Goal: Task Accomplishment & Management: Complete application form

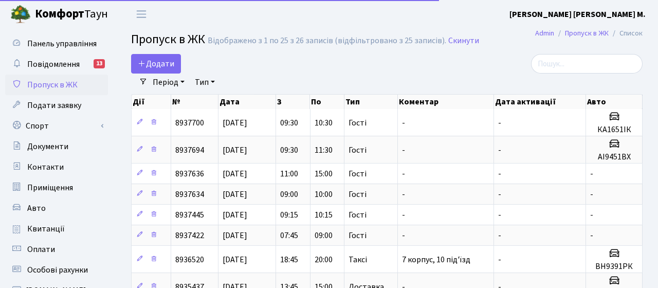
select select "25"
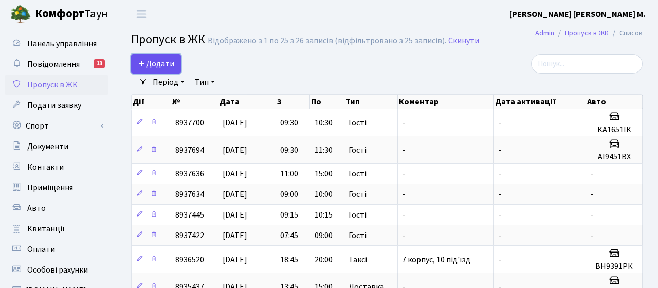
click at [152, 64] on span "Додати" at bounding box center [156, 63] width 36 height 11
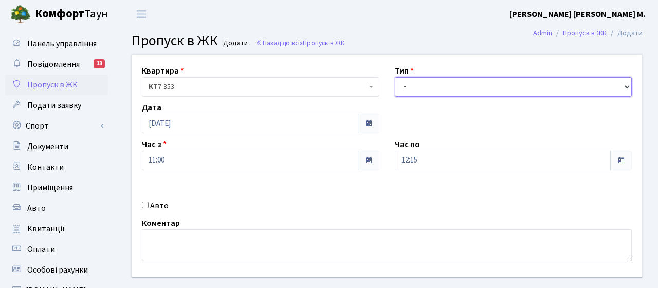
click at [446, 85] on select "- Доставка Таксі Гості Сервіс" at bounding box center [513, 87] width 237 height 20
select select "3"
click at [395, 77] on select "- Доставка Таксі Гості Сервіс" at bounding box center [513, 87] width 237 height 20
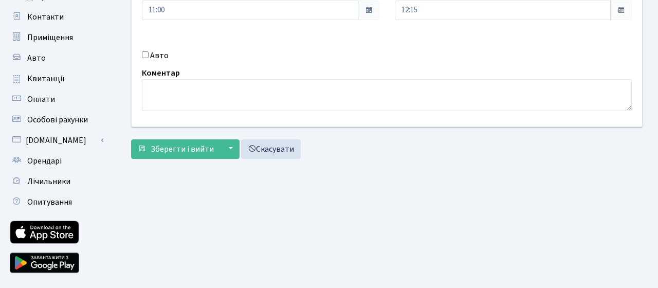
scroll to position [175, 0]
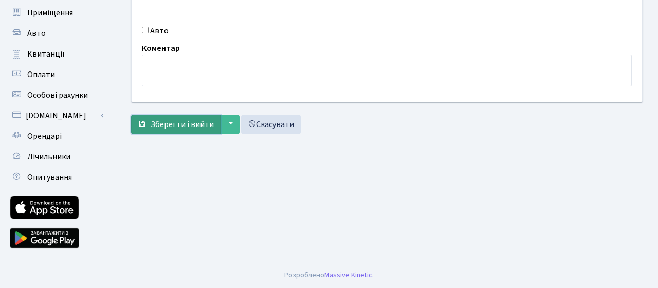
click at [178, 126] on span "Зберегти і вийти" at bounding box center [182, 124] width 63 height 11
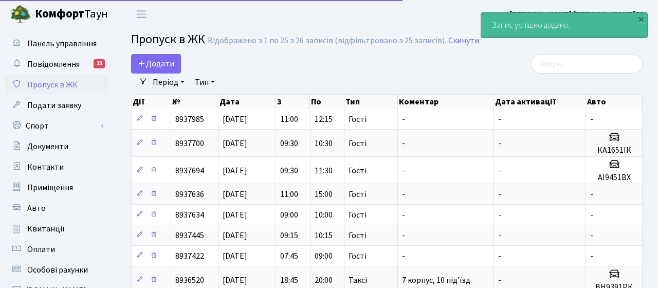
select select "25"
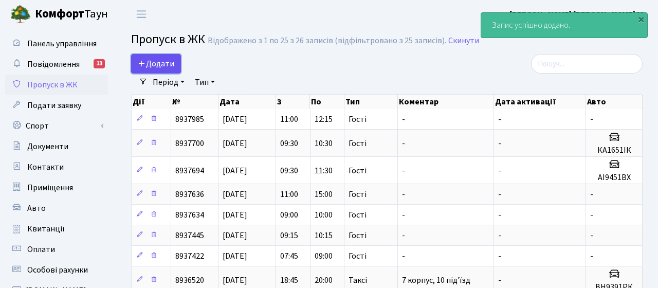
click at [164, 62] on span "Додати" at bounding box center [156, 63] width 36 height 11
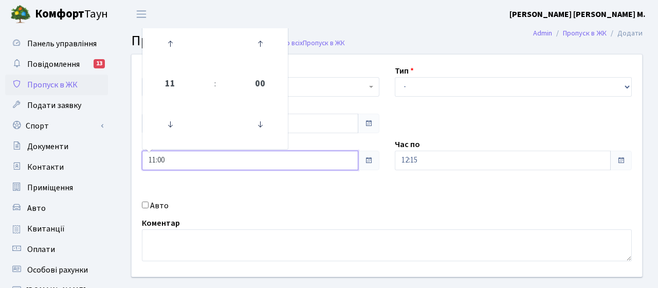
click at [188, 156] on input "11:00" at bounding box center [250, 161] width 216 height 20
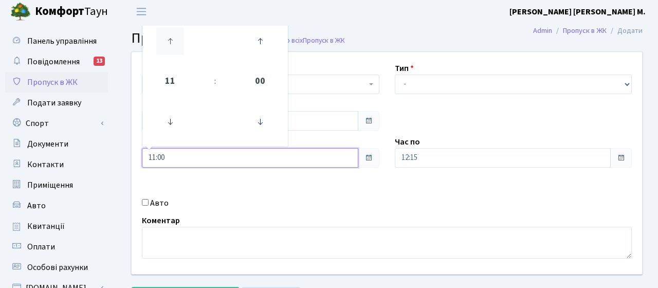
click at [174, 40] on icon at bounding box center [170, 41] width 28 height 28
type input "13:00"
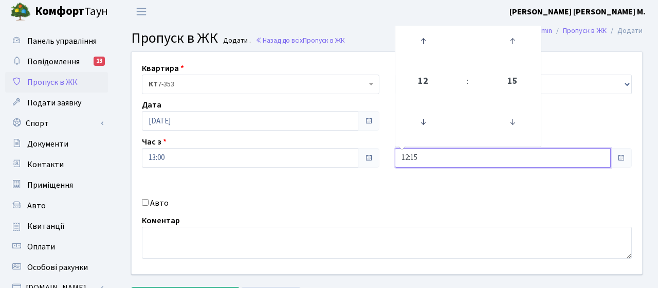
click at [441, 161] on input "12:15" at bounding box center [503, 158] width 216 height 20
click at [424, 45] on icon at bounding box center [423, 41] width 28 height 28
type input "15:15"
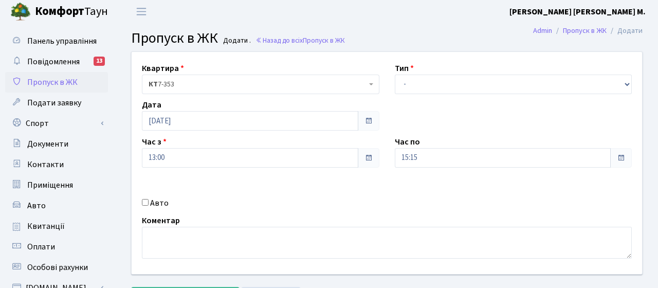
click at [562, 102] on div "Квартира <b>КТ</b>&nbsp;&nbsp;&nbsp;&nbsp;7-353 <b>КТ</b>&nbsp;&nbsp;&nbsp;&nbs…" at bounding box center [387, 163] width 526 height 222
click at [430, 89] on select "- Доставка Таксі Гості Сервіс" at bounding box center [513, 85] width 237 height 20
select select "3"
click at [395, 75] on select "- Доставка Таксі Гості Сервіс" at bounding box center [513, 85] width 237 height 20
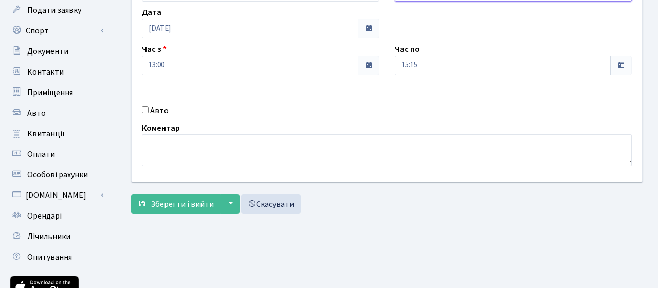
scroll to position [175, 0]
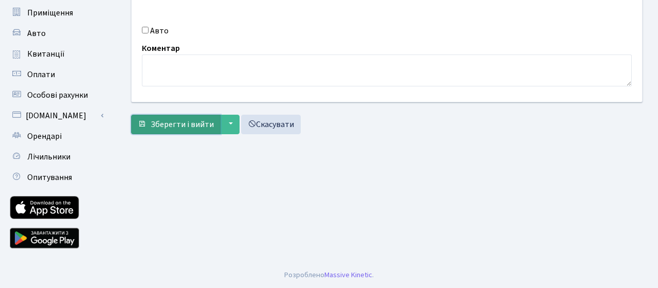
drag, startPoint x: 196, startPoint y: 127, endPoint x: 195, endPoint y: 133, distance: 6.3
click at [196, 127] on span "Зберегти і вийти" at bounding box center [182, 124] width 63 height 11
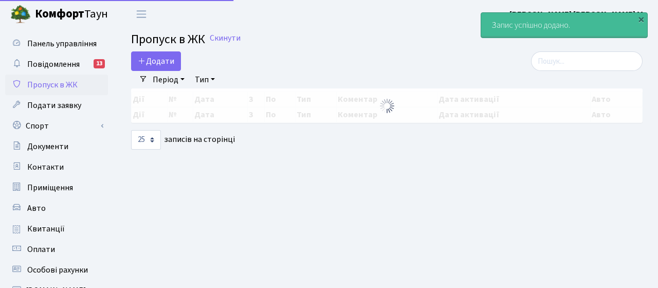
select select "25"
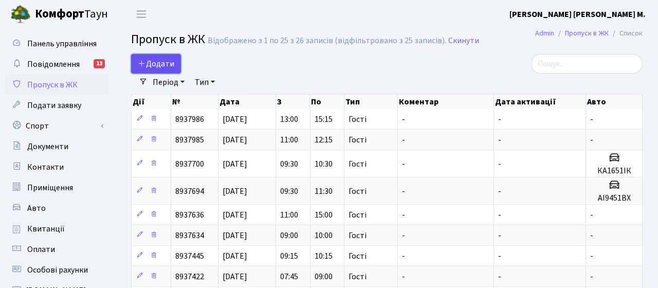
click at [163, 65] on span "Додати" at bounding box center [156, 63] width 36 height 11
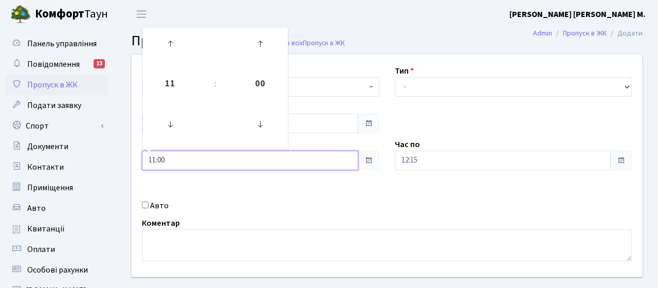
drag, startPoint x: 172, startPoint y: 166, endPoint x: 151, endPoint y: 174, distance: 23.3
click at [172, 166] on input "11:00" at bounding box center [250, 161] width 216 height 20
drag, startPoint x: 177, startPoint y: 42, endPoint x: 319, endPoint y: 123, distance: 163.7
click at [181, 43] on icon at bounding box center [170, 44] width 28 height 28
type input "12:00"
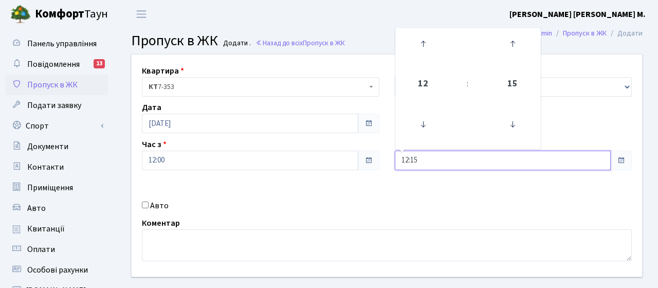
click at [456, 163] on input "12:15" at bounding box center [503, 161] width 216 height 20
click at [427, 43] on icon at bounding box center [423, 44] width 28 height 28
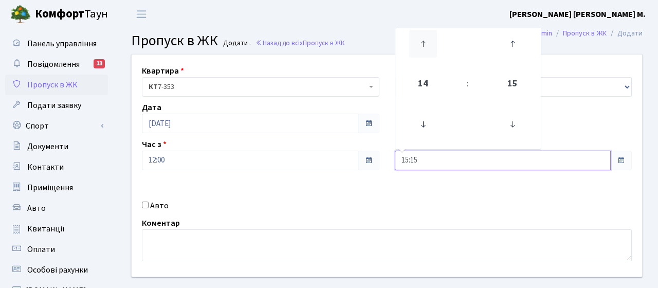
type input "16:15"
click at [557, 88] on select "- Доставка Таксі Гості Сервіс" at bounding box center [513, 87] width 237 height 20
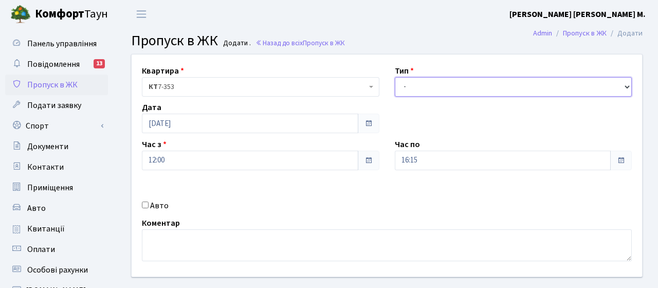
select select "3"
click at [395, 77] on select "- Доставка Таксі Гості Сервіс" at bounding box center [513, 87] width 237 height 20
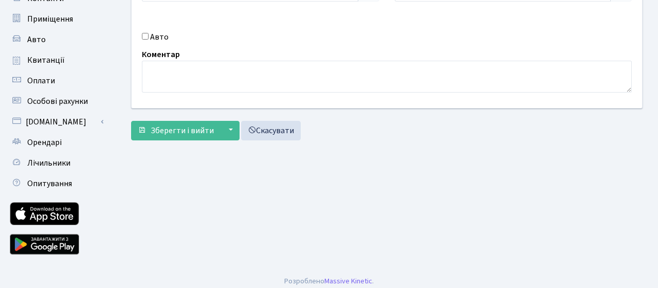
scroll to position [175, 0]
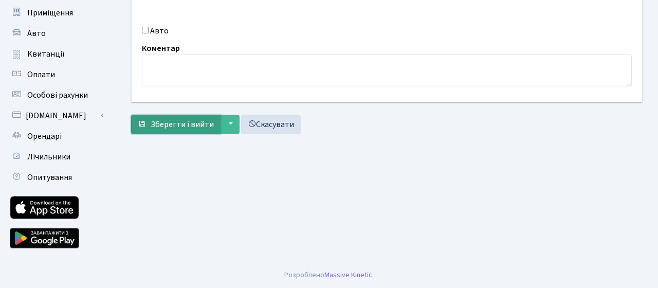
click at [177, 125] on span "Зберегти і вийти" at bounding box center [182, 124] width 63 height 11
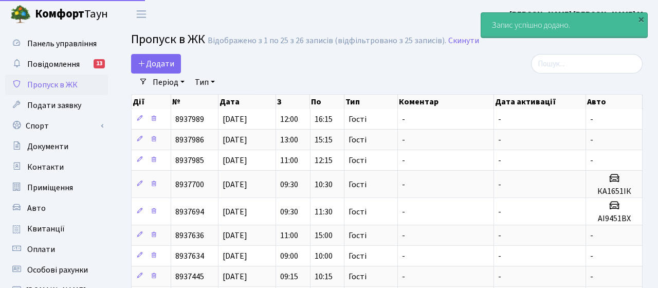
select select "25"
click at [161, 65] on span "Додати" at bounding box center [156, 63] width 36 height 11
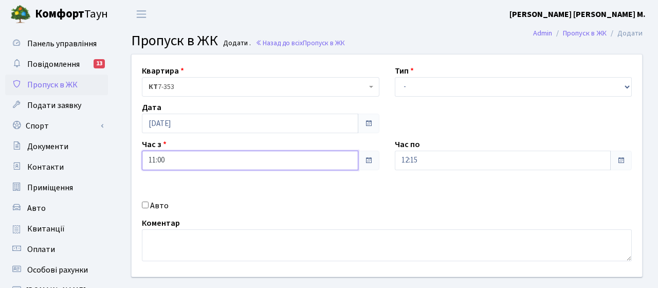
click at [185, 162] on input "11:00" at bounding box center [250, 161] width 216 height 20
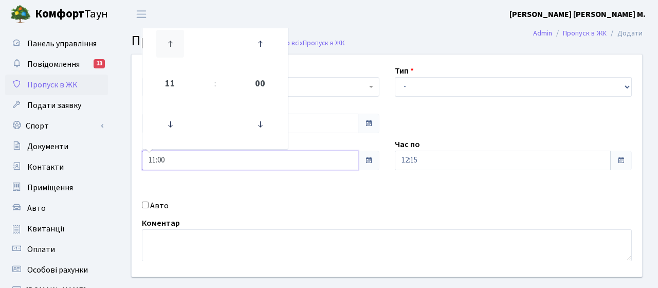
click at [170, 44] on icon at bounding box center [170, 44] width 28 height 28
type input "15:00"
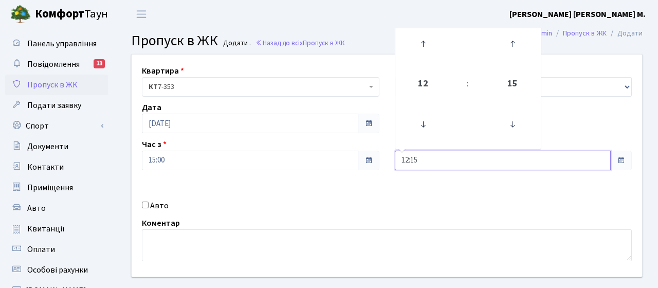
click at [432, 164] on input "12:15" at bounding box center [503, 161] width 216 height 20
click at [419, 46] on icon at bounding box center [423, 44] width 28 height 28
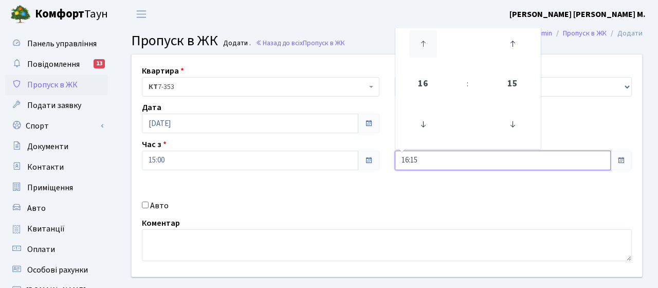
click at [419, 46] on icon at bounding box center [423, 44] width 28 height 28
type input "17:15"
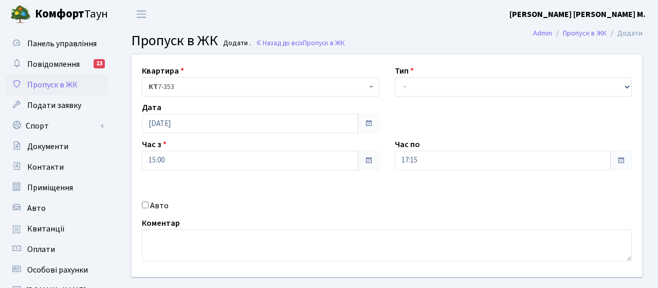
click at [302, 109] on div "Дата 01.09.2025" at bounding box center [260, 117] width 253 height 32
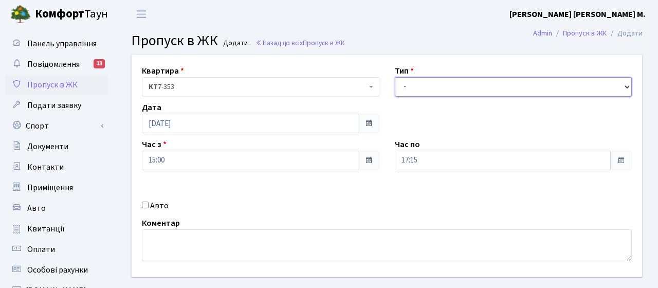
click at [444, 92] on select "- Доставка Таксі Гості Сервіс" at bounding box center [513, 87] width 237 height 20
select select "3"
click at [395, 77] on select "- Доставка Таксі Гості Сервіс" at bounding box center [513, 87] width 237 height 20
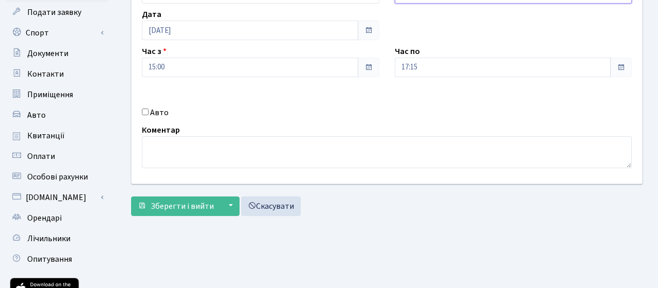
scroll to position [94, 0]
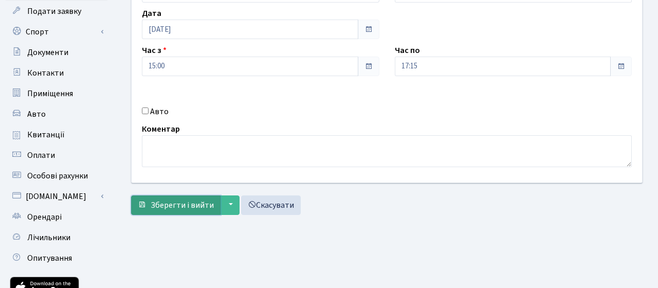
click at [184, 208] on span "Зберегти і вийти" at bounding box center [182, 204] width 63 height 11
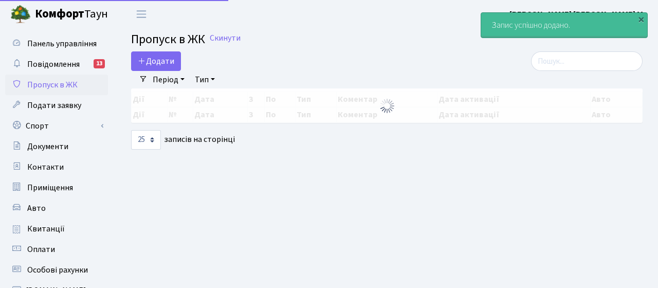
select select "25"
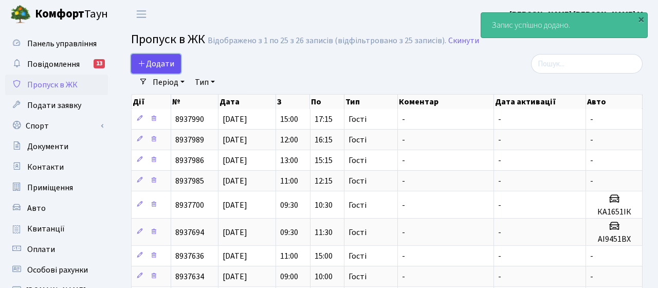
click at [156, 66] on span "Додати" at bounding box center [156, 63] width 36 height 11
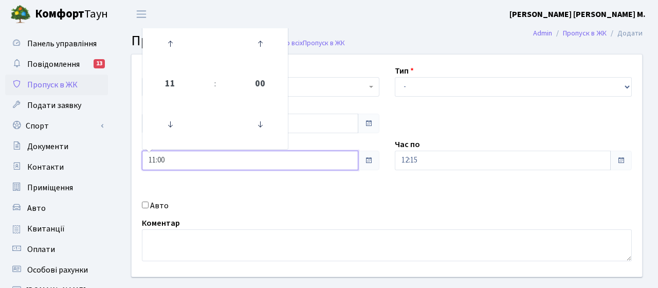
click at [180, 158] on input "11:00" at bounding box center [250, 161] width 216 height 20
click at [174, 59] on link at bounding box center [170, 43] width 30 height 37
click at [175, 59] on link at bounding box center [170, 43] width 30 height 37
type input "14:00"
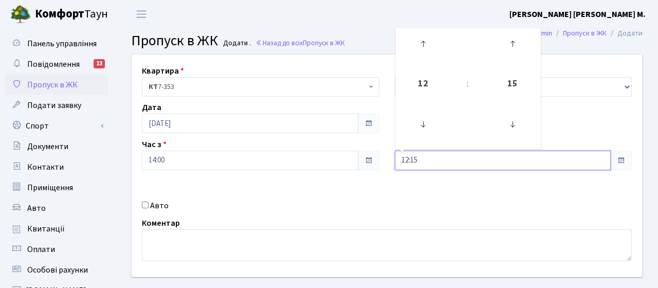
click at [433, 166] on input "12:15" at bounding box center [503, 161] width 216 height 20
click at [428, 54] on icon at bounding box center [423, 44] width 28 height 28
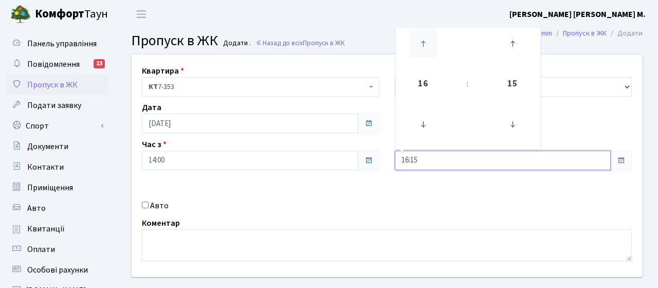
click at [428, 54] on icon at bounding box center [423, 44] width 28 height 28
type input "19:15"
click at [556, 90] on select "- Доставка Таксі Гості Сервіс" at bounding box center [513, 87] width 237 height 20
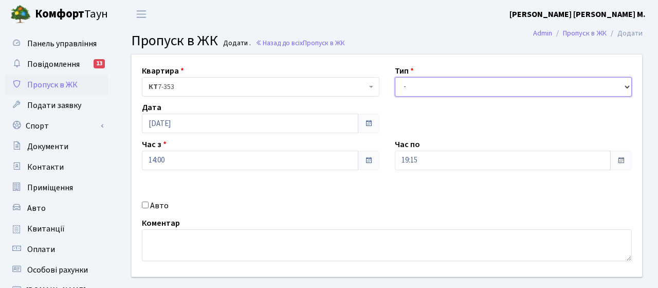
select select "3"
click at [395, 77] on select "- Доставка Таксі Гості Сервіс" at bounding box center [513, 87] width 237 height 20
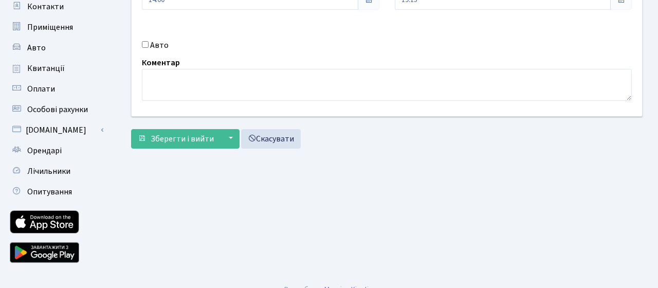
scroll to position [175, 0]
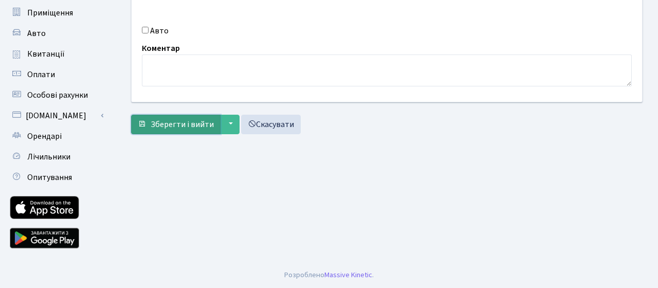
click at [189, 125] on span "Зберегти і вийти" at bounding box center [182, 124] width 63 height 11
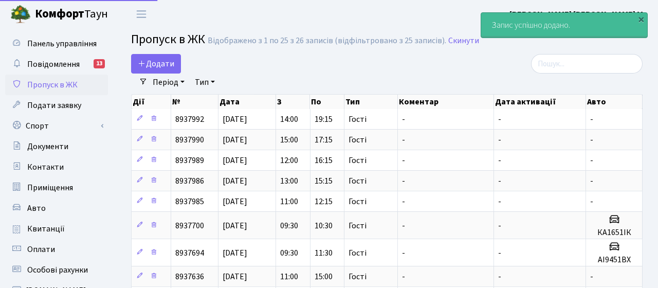
select select "25"
click at [157, 68] on span "Додати" at bounding box center [156, 63] width 36 height 11
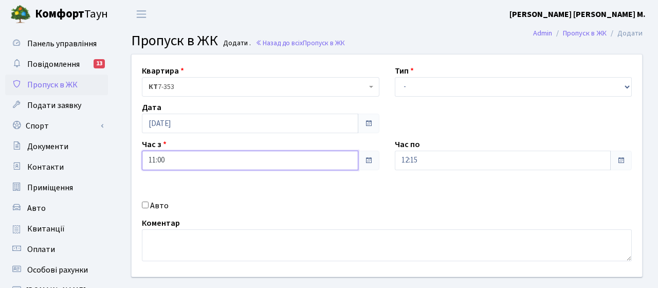
click at [169, 161] on input "11:00" at bounding box center [250, 161] width 216 height 20
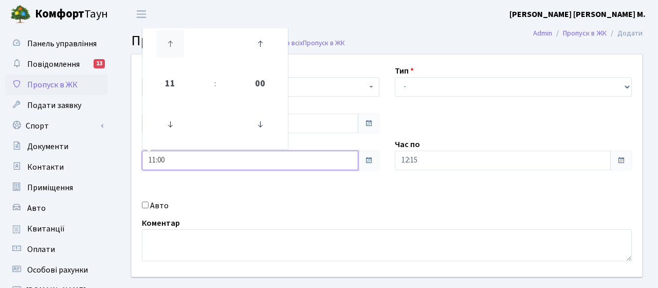
click at [176, 50] on icon at bounding box center [170, 44] width 28 height 28
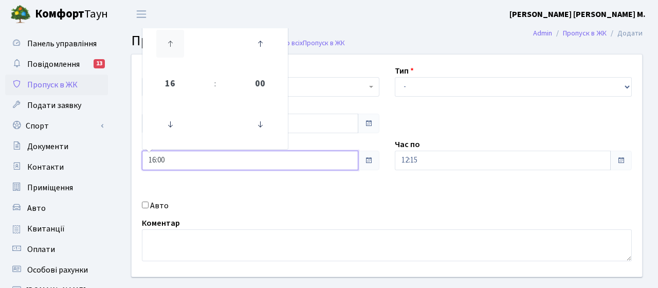
click at [176, 50] on icon at bounding box center [170, 44] width 28 height 28
click at [263, 44] on icon at bounding box center [260, 44] width 28 height 28
type input "17:30"
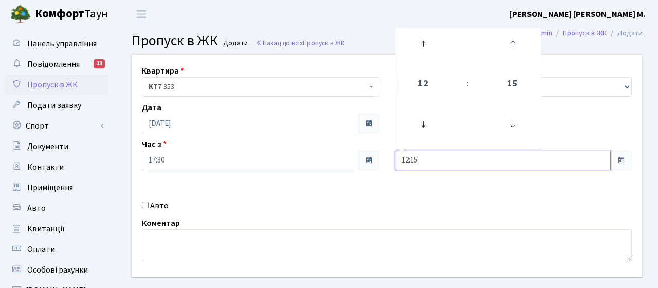
click at [461, 154] on input "12:15" at bounding box center [503, 161] width 216 height 20
click at [423, 43] on icon at bounding box center [423, 44] width 28 height 28
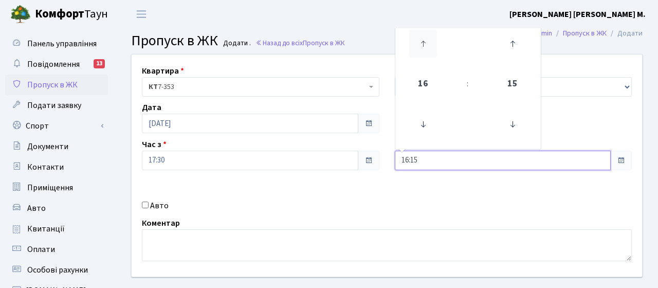
click at [423, 43] on icon at bounding box center [423, 44] width 28 height 28
type input "19:15"
click at [567, 86] on select "- Доставка Таксі Гості Сервіс" at bounding box center [513, 87] width 237 height 20
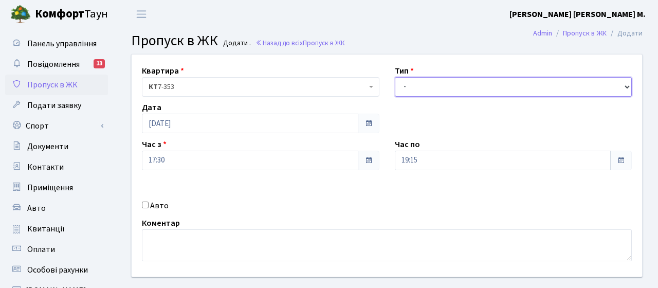
select select "3"
click at [395, 77] on select "- Доставка Таксі Гості Сервіс" at bounding box center [513, 87] width 237 height 20
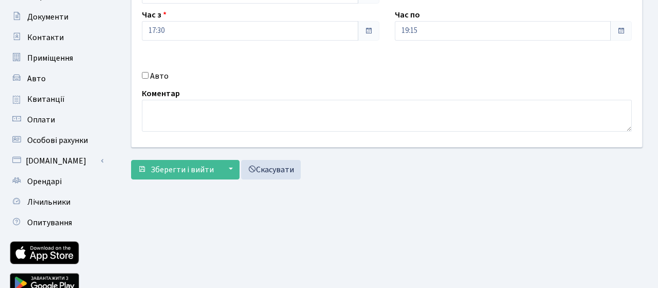
scroll to position [175, 0]
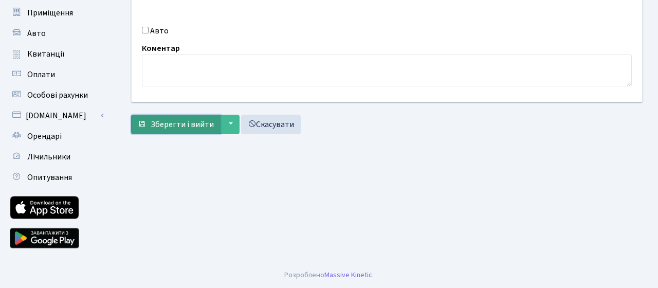
click at [180, 129] on span "Зберегти і вийти" at bounding box center [182, 124] width 63 height 11
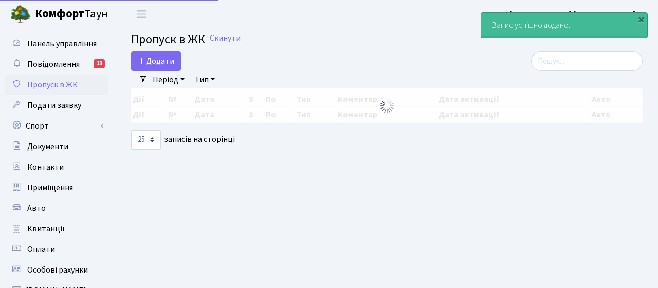
select select "25"
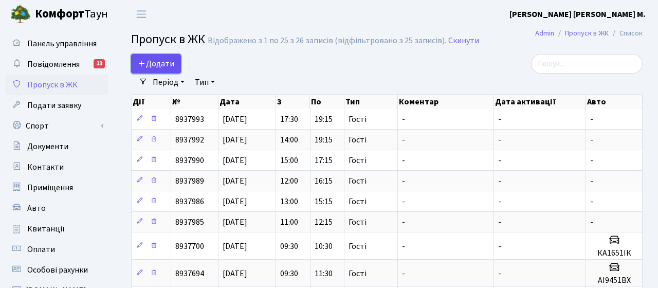
click at [158, 66] on span "Додати" at bounding box center [156, 63] width 36 height 11
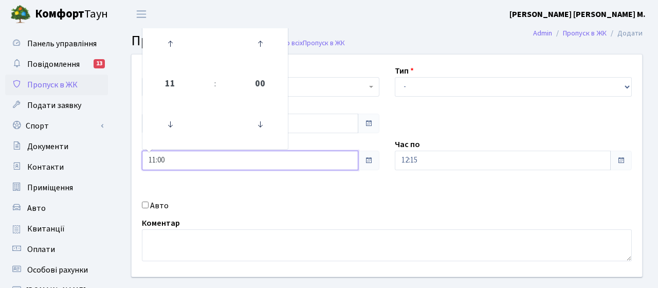
click at [157, 163] on input "11:00" at bounding box center [250, 161] width 216 height 20
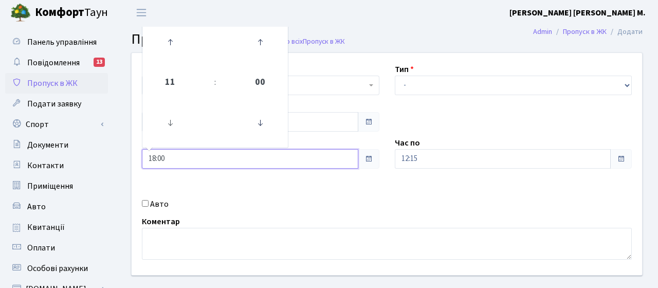
scroll to position [20, 0]
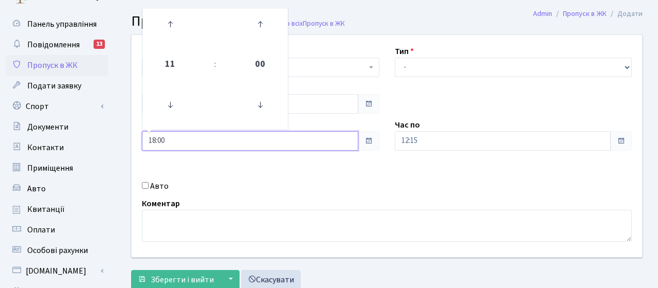
type input "18:00"
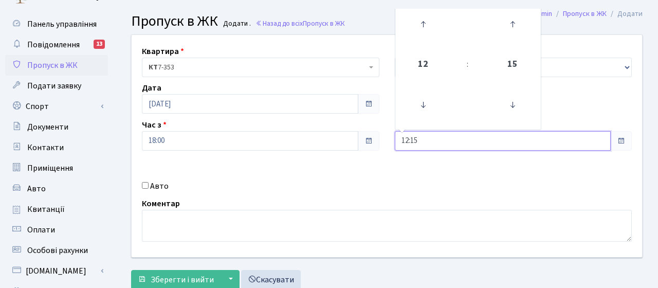
drag, startPoint x: 444, startPoint y: 133, endPoint x: 443, endPoint y: 140, distance: 7.2
click at [444, 133] on input "12:15" at bounding box center [503, 141] width 216 height 20
click at [410, 140] on input "12:15" at bounding box center [503, 141] width 216 height 20
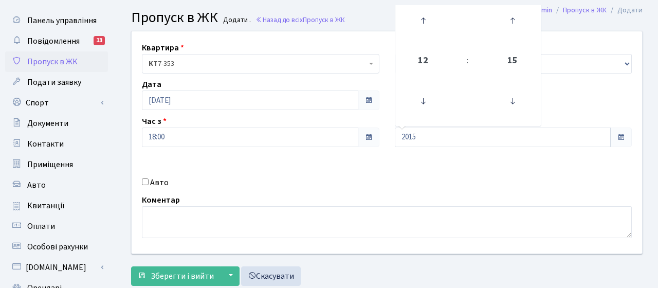
type input "20:15"
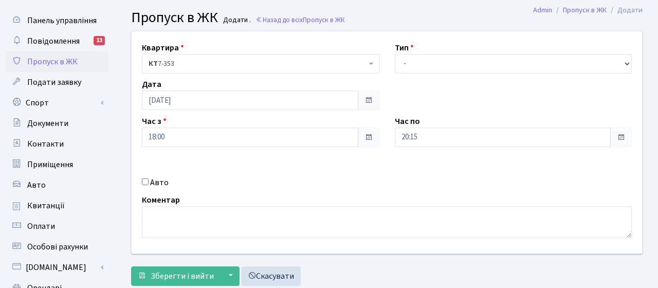
click at [447, 170] on div "Квартира <b>КТ</b>&nbsp;&nbsp;&nbsp;&nbsp;7-353 <b>КТ</b>&nbsp;&nbsp;&nbsp;&nbs…" at bounding box center [387, 142] width 526 height 222
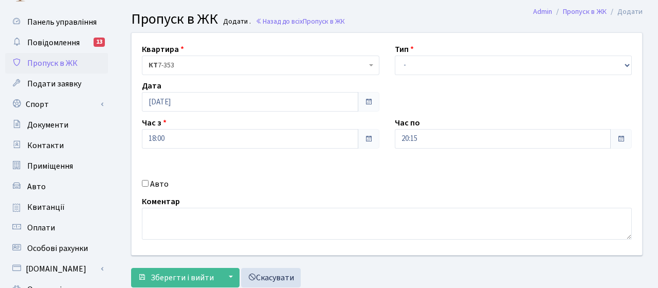
scroll to position [23, 0]
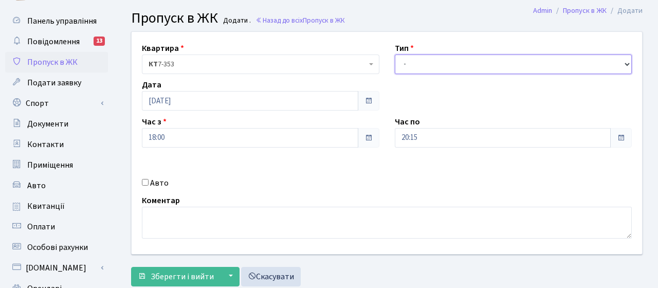
click at [480, 64] on select "- Доставка Таксі Гості Сервіс" at bounding box center [513, 64] width 237 height 20
select select "3"
click at [395, 54] on select "- Доставка Таксі Гості Сервіс" at bounding box center [513, 64] width 237 height 20
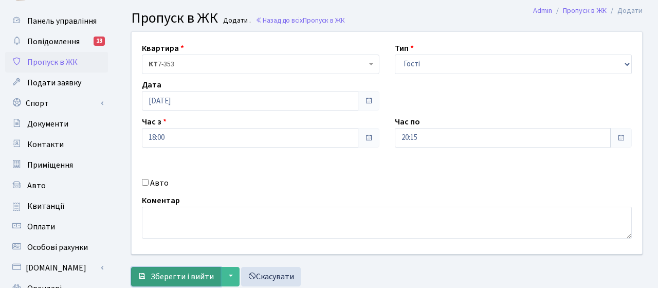
click at [195, 275] on span "Зберегти і вийти" at bounding box center [182, 276] width 63 height 11
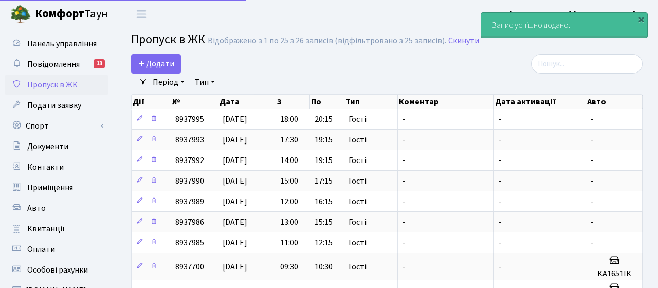
select select "25"
